Goal: Navigation & Orientation: Find specific page/section

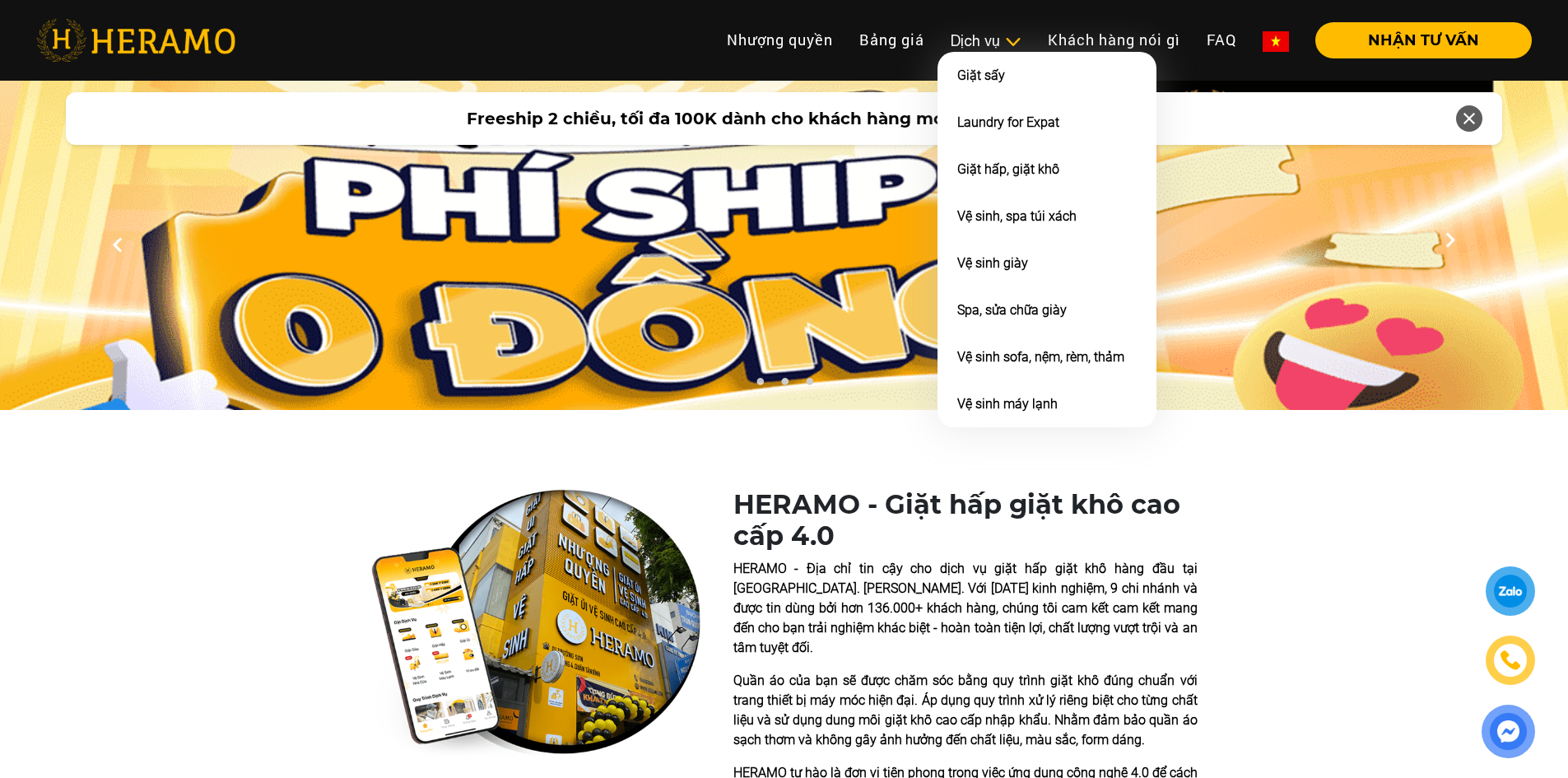
click at [987, 46] on div "Dịch vụ" at bounding box center [987, 40] width 71 height 22
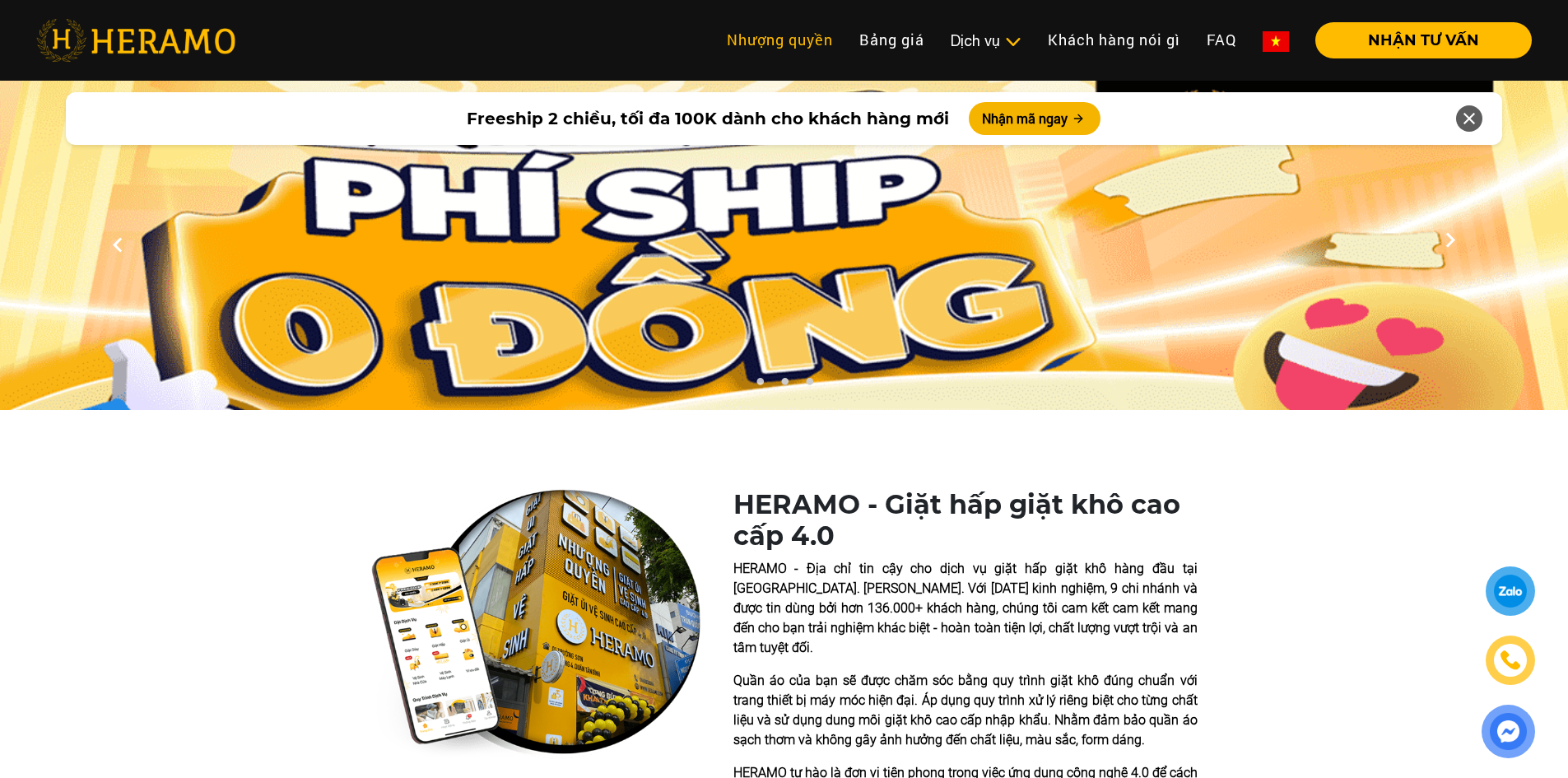
click at [772, 54] on link "Nhượng quyền" at bounding box center [780, 40] width 133 height 36
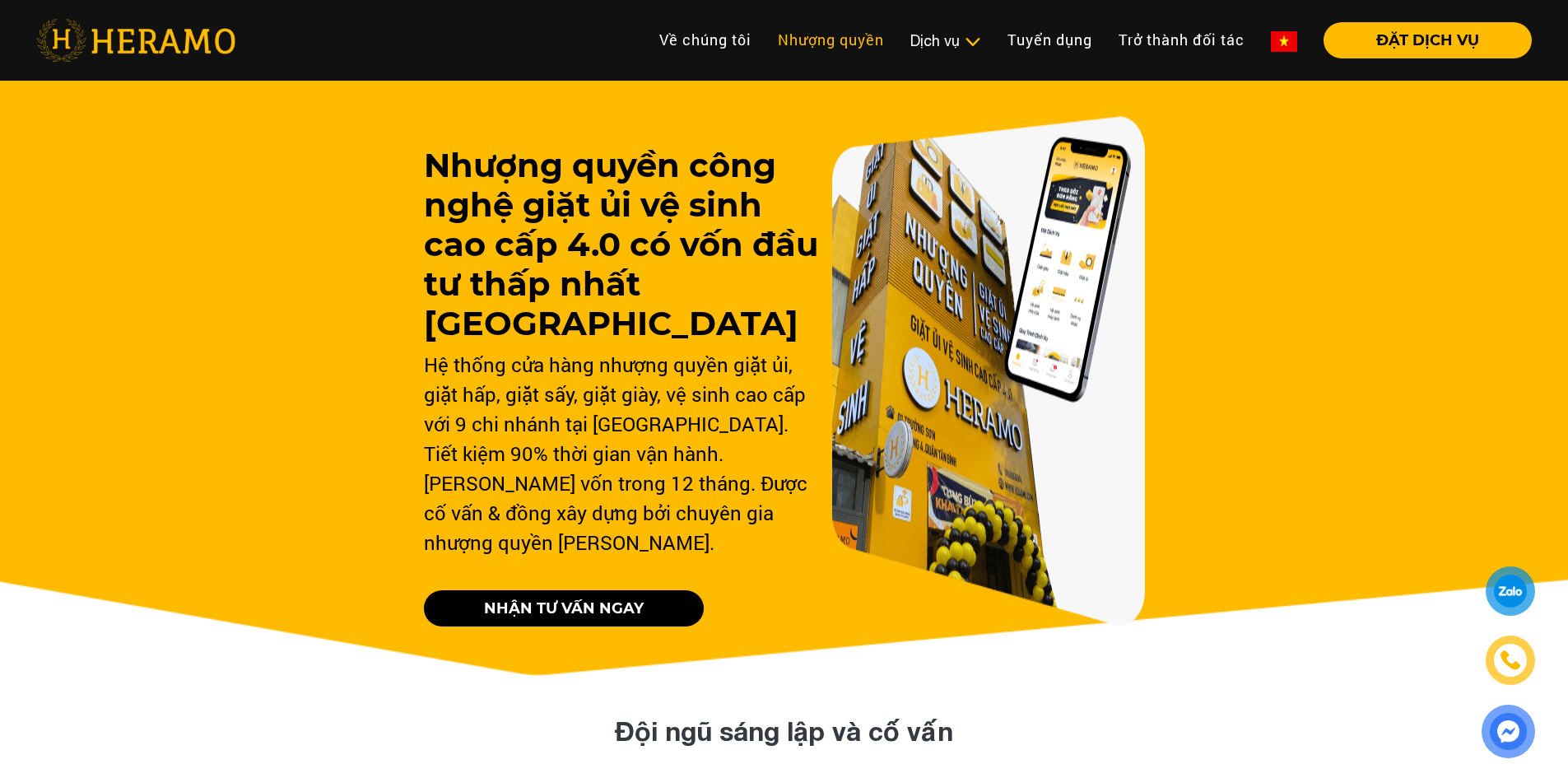
click at [839, 32] on link "Nhượng quyền" at bounding box center [831, 40] width 133 height 36
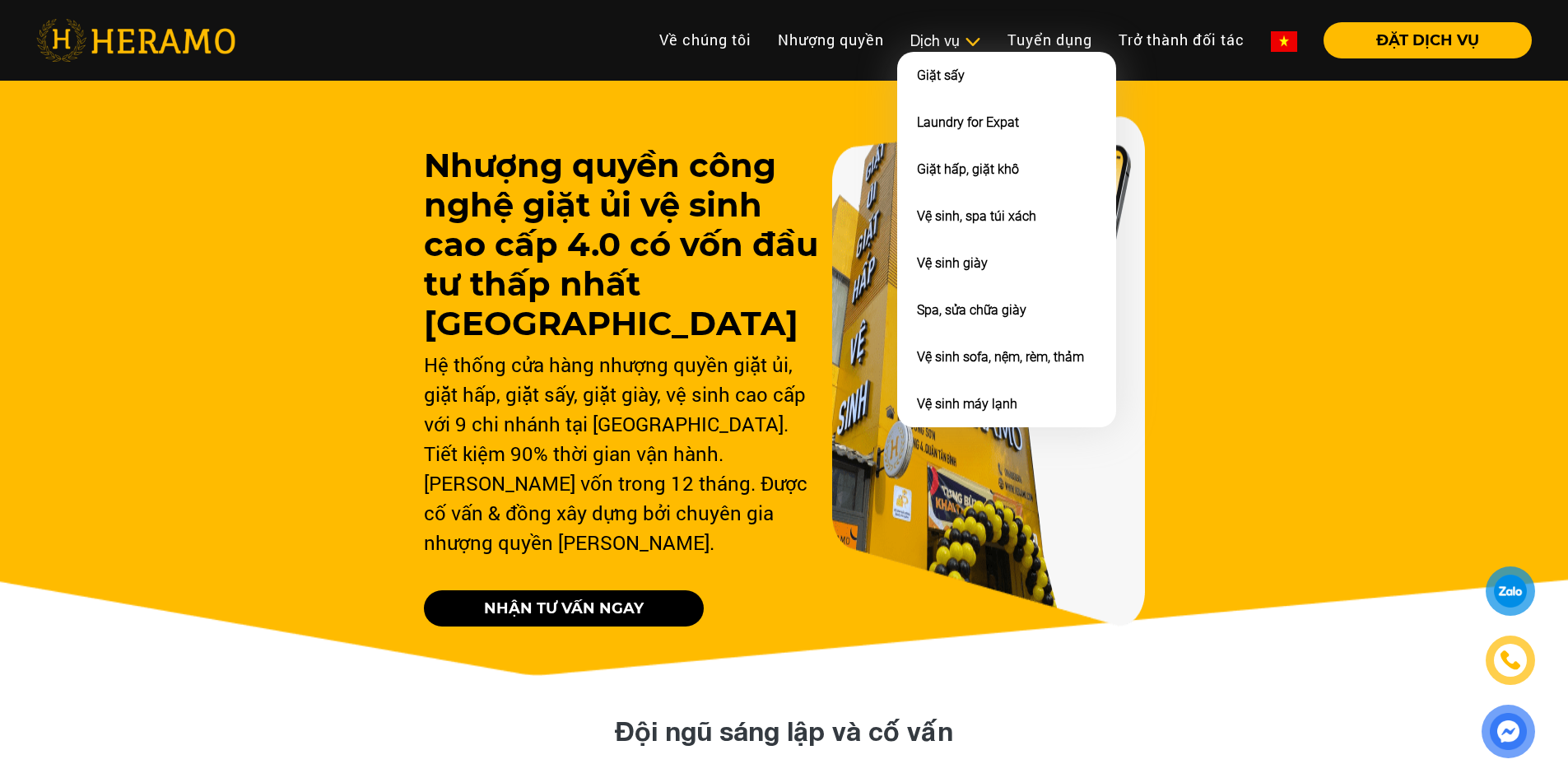
click at [945, 45] on div "Dịch vụ" at bounding box center [946, 40] width 71 height 22
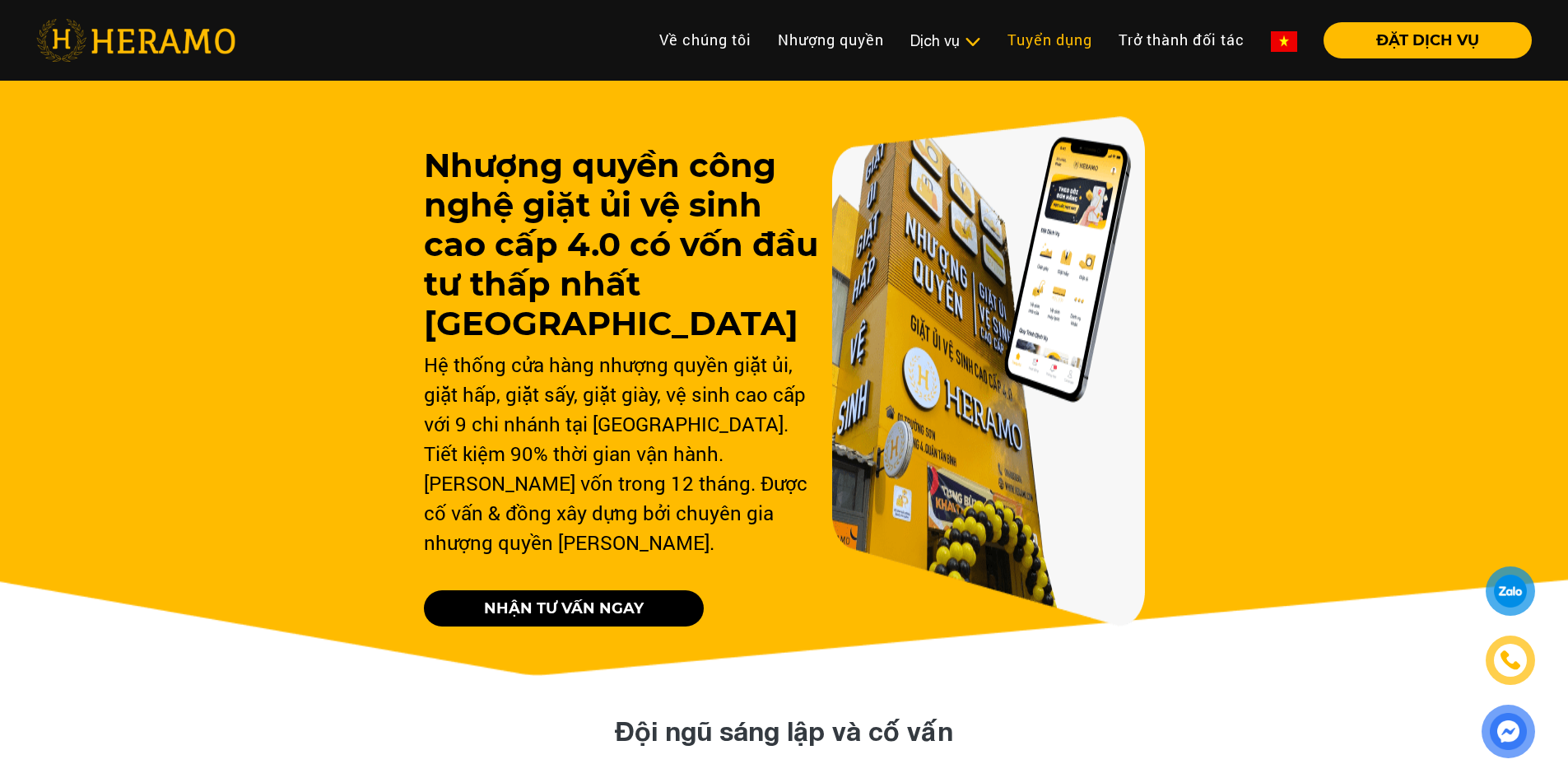
click at [1052, 44] on link "Tuyển dụng" at bounding box center [1050, 40] width 111 height 36
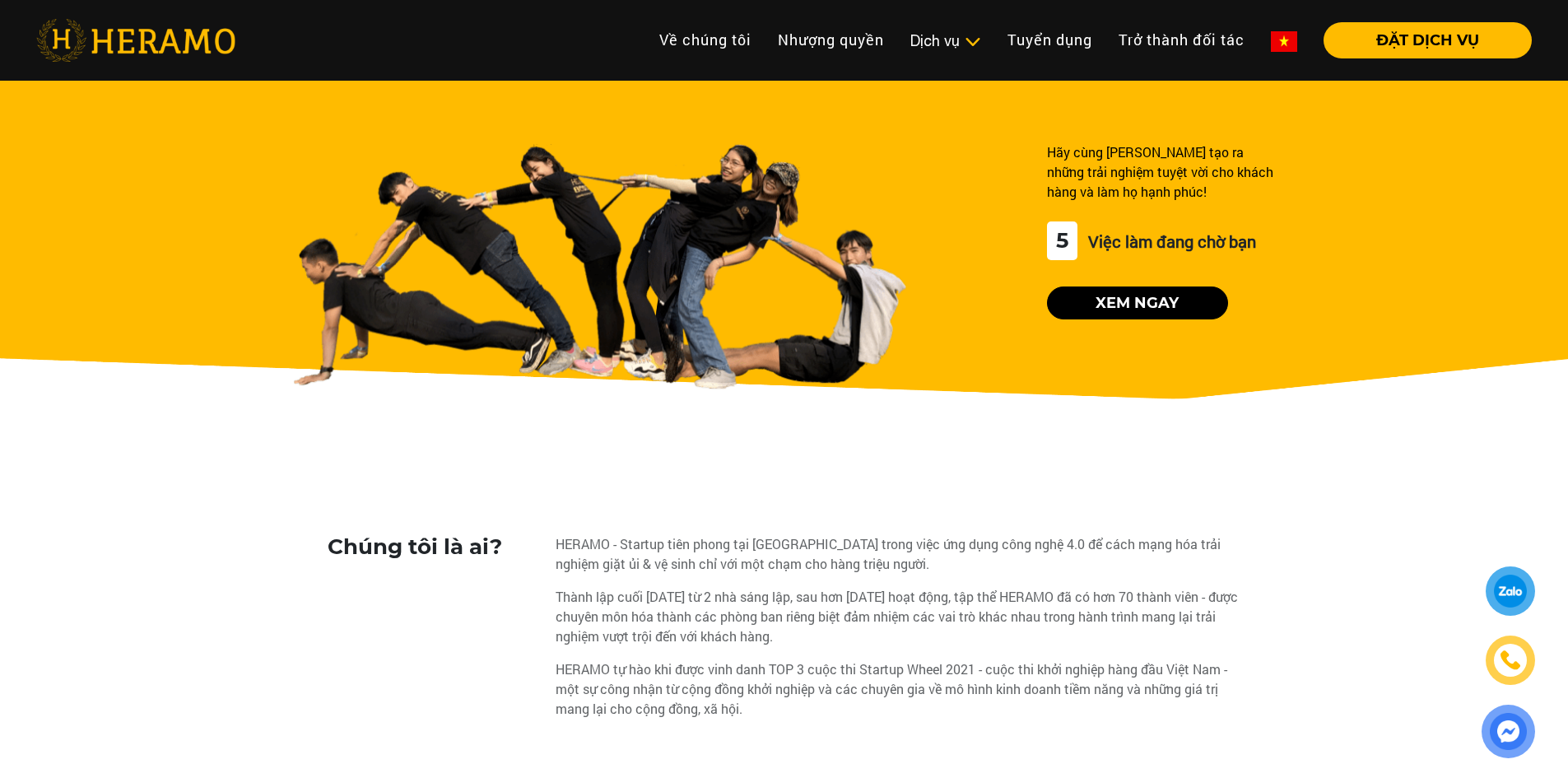
click at [1165, 44] on link "Trở thành đối tác" at bounding box center [1182, 40] width 152 height 36
